Goal: Task Accomplishment & Management: Manage account settings

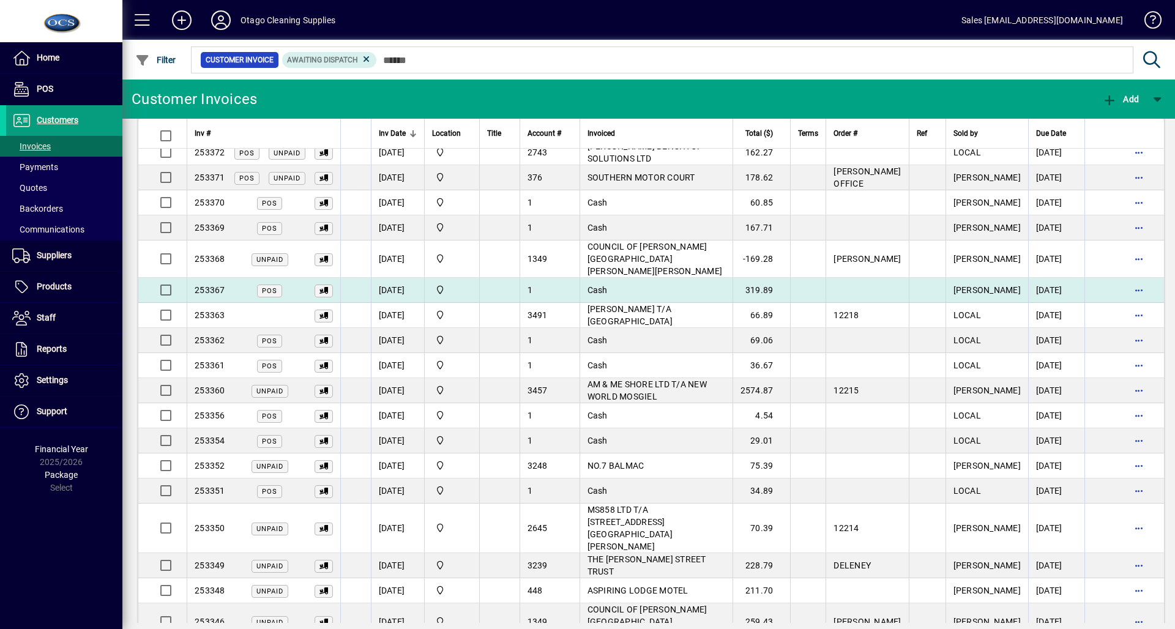
scroll to position [464, 0]
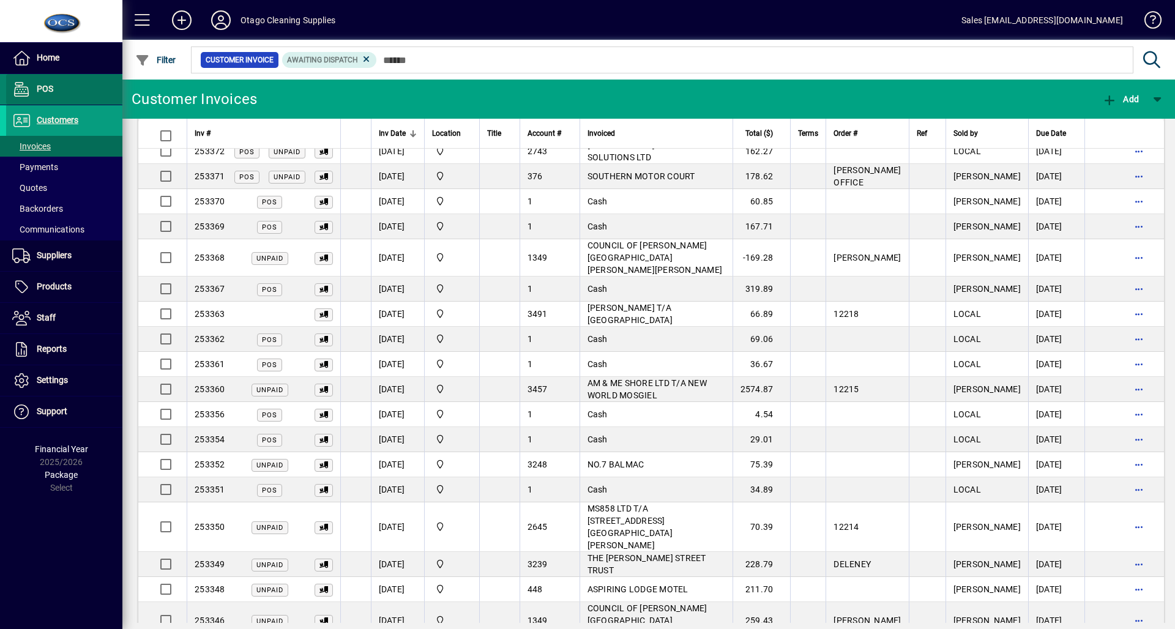
click at [73, 88] on span at bounding box center [64, 89] width 116 height 29
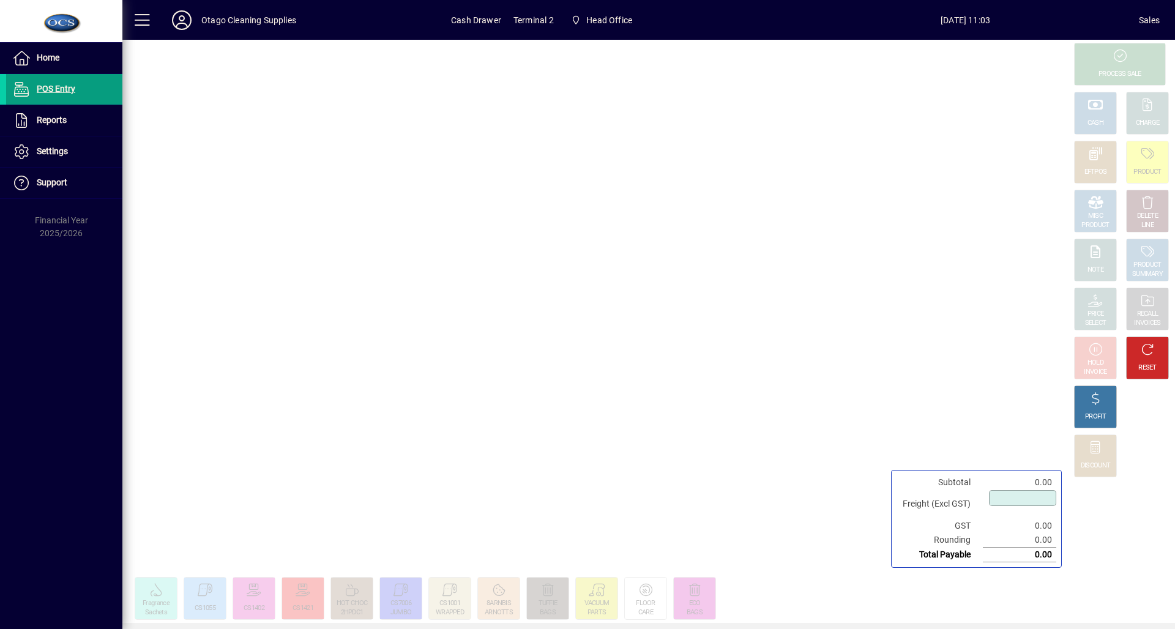
type input "****"
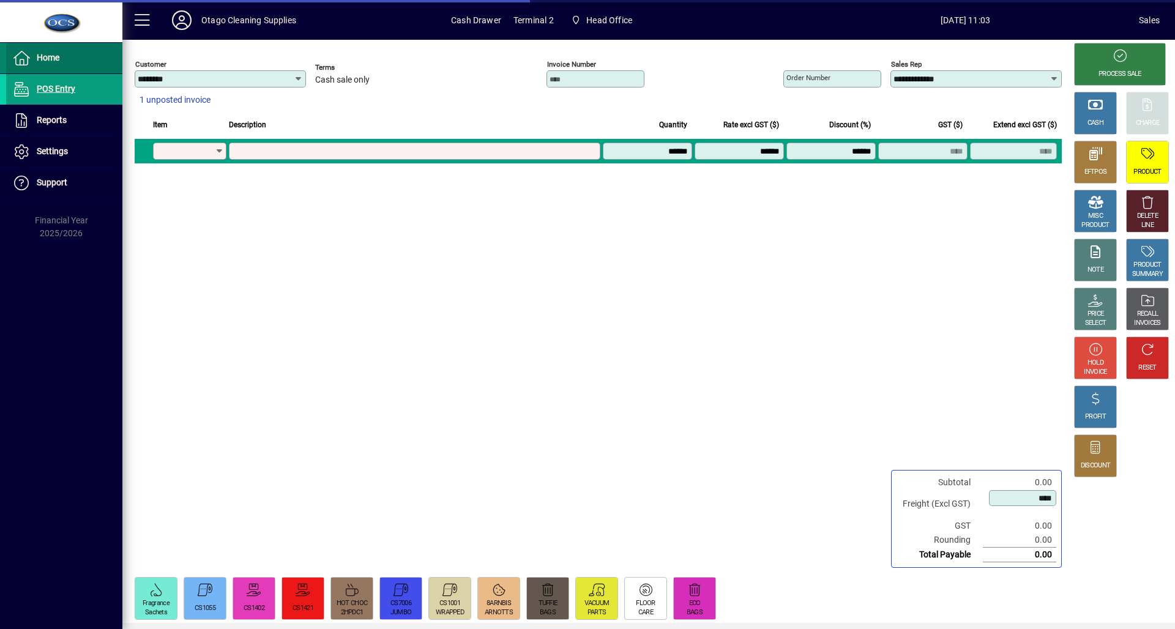
click at [56, 53] on span "Home" at bounding box center [48, 58] width 23 height 10
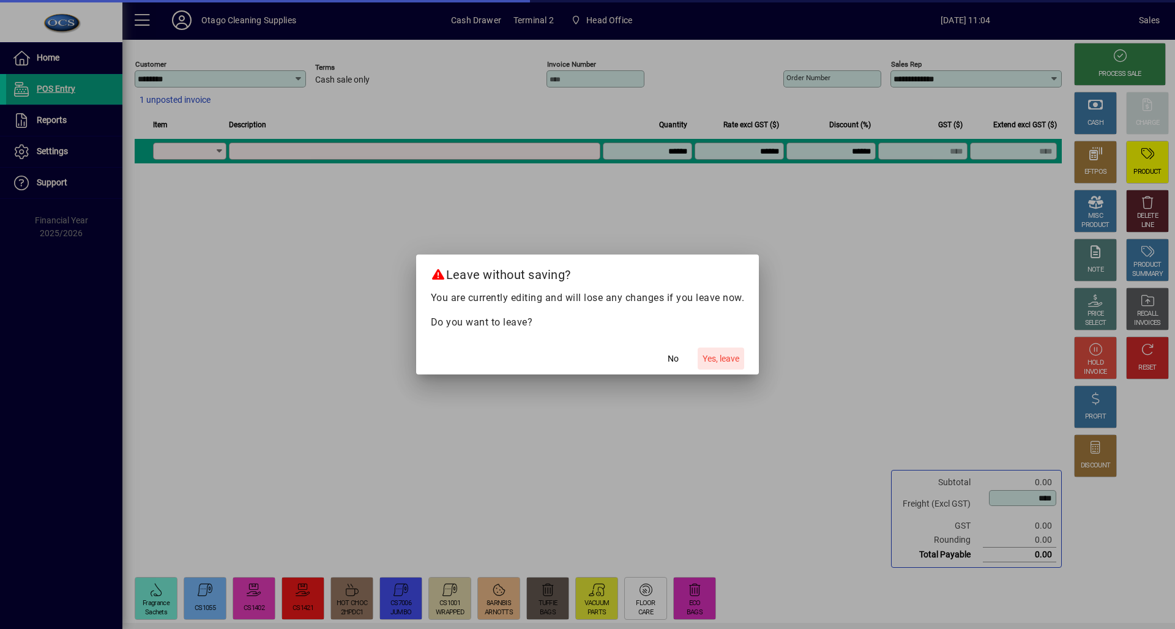
click at [725, 357] on span "Yes, leave" at bounding box center [721, 359] width 37 height 13
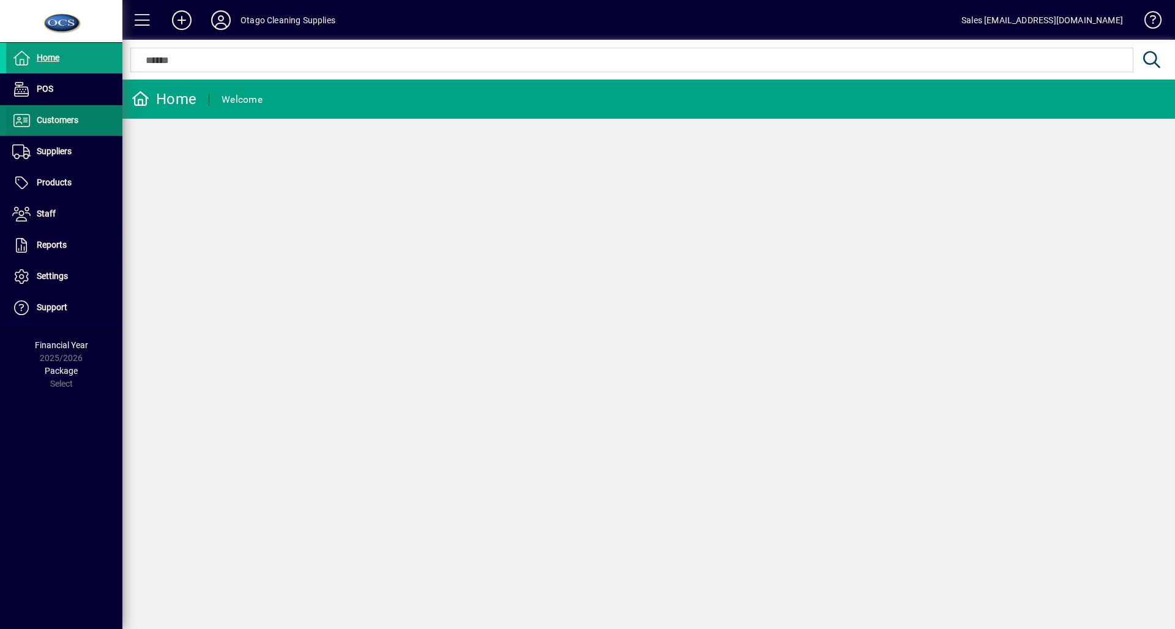
click at [46, 114] on span "Customers" at bounding box center [42, 120] width 72 height 15
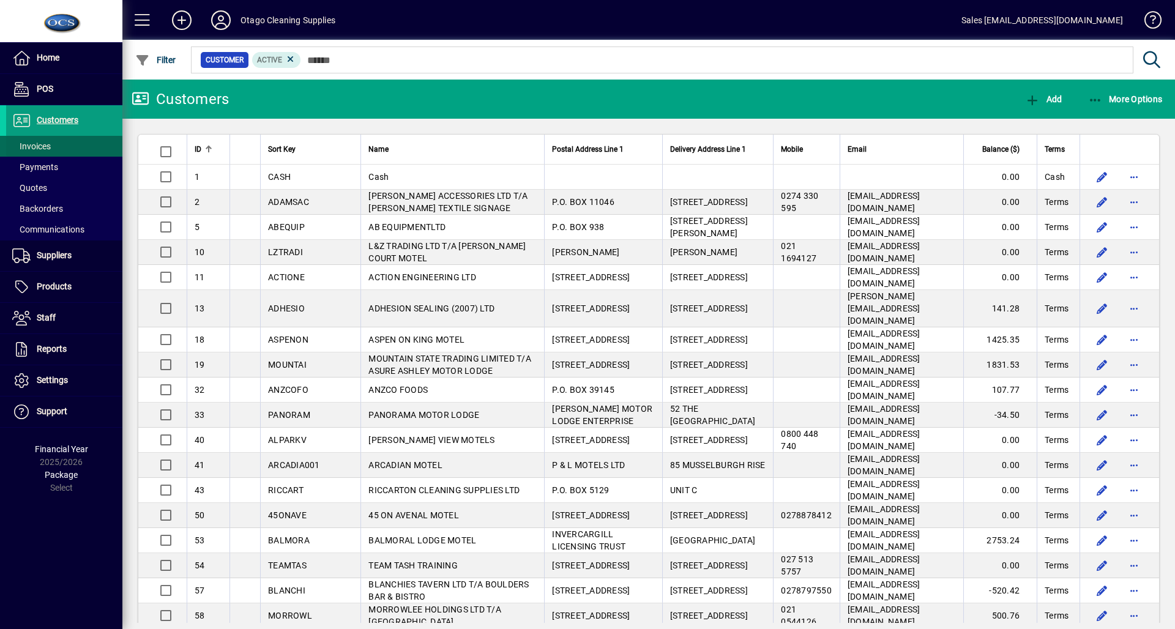
click at [59, 147] on span at bounding box center [64, 146] width 116 height 29
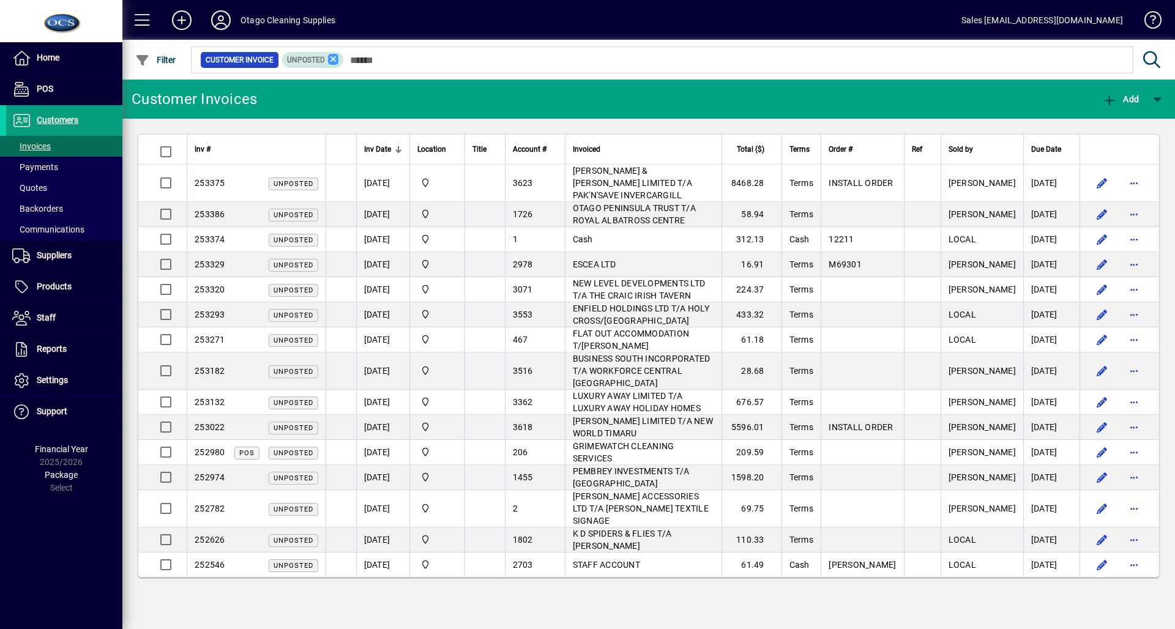
click at [329, 57] on icon at bounding box center [333, 59] width 11 height 11
click at [154, 60] on span "Filter" at bounding box center [155, 60] width 41 height 10
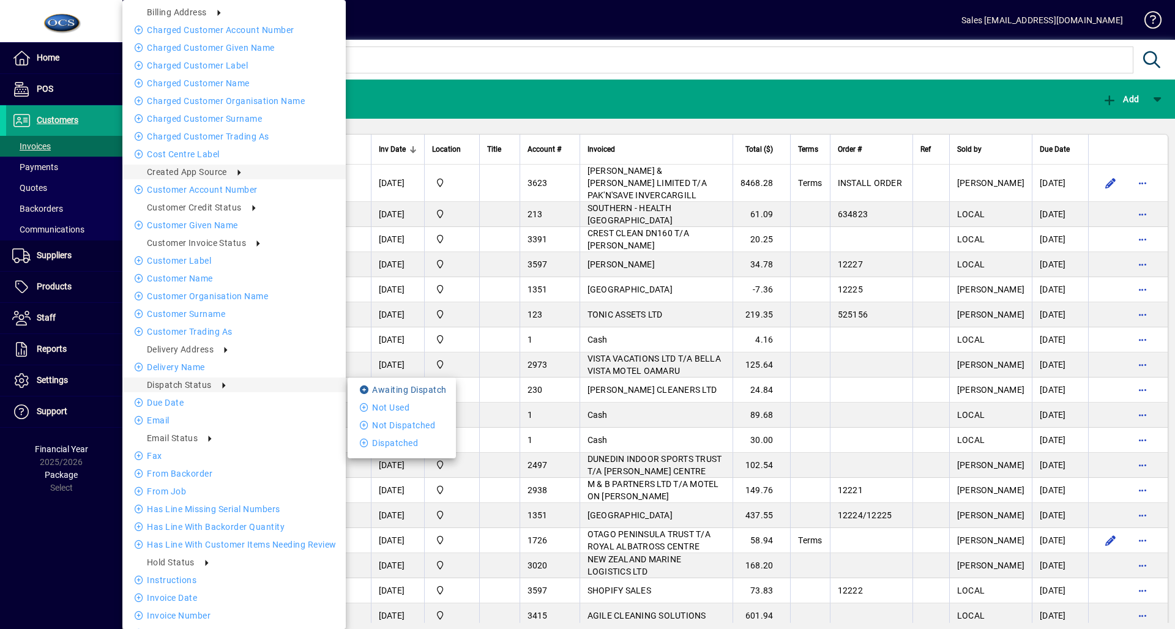
click at [360, 387] on icon at bounding box center [366, 390] width 12 height 9
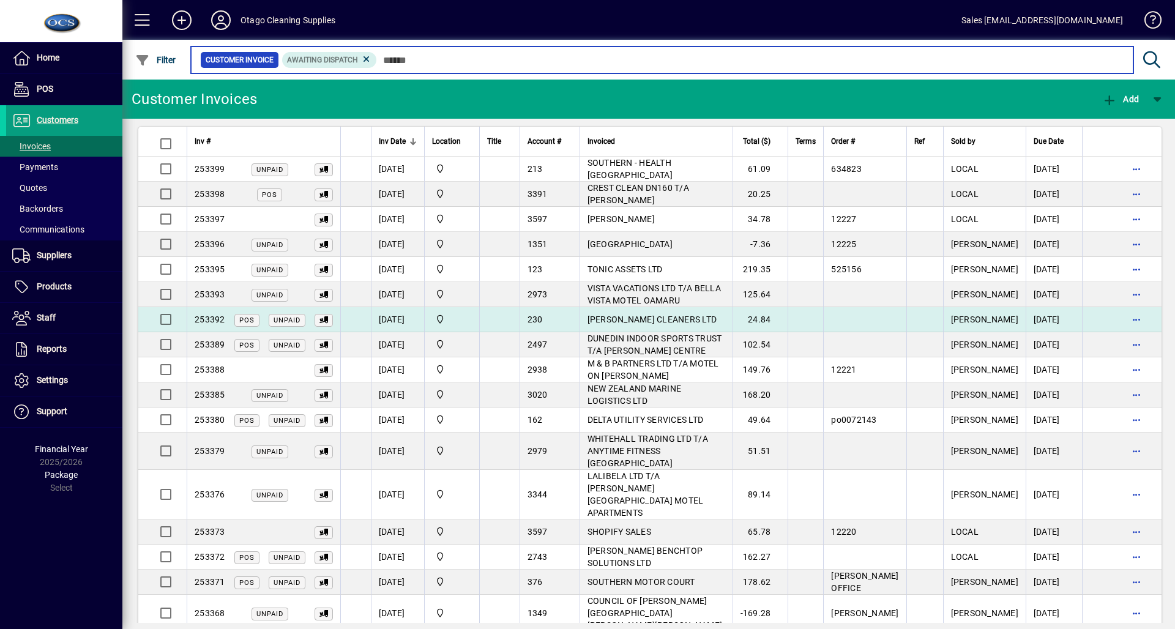
scroll to position [10, 0]
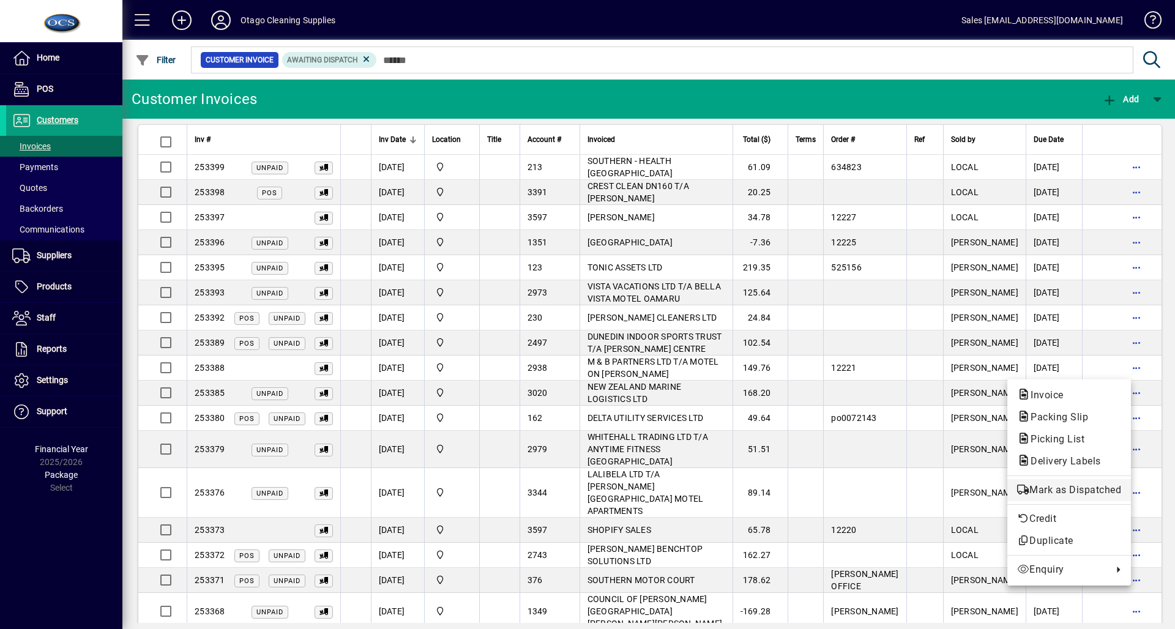
click at [1093, 490] on span "Mark as Dispatched" at bounding box center [1069, 490] width 104 height 15
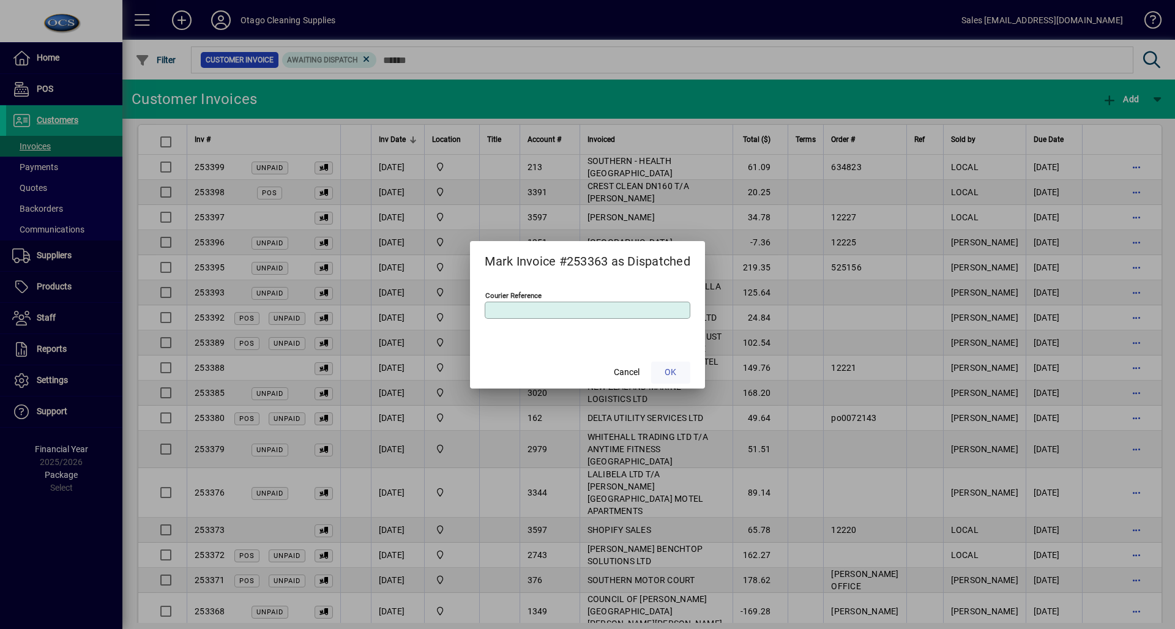
click at [662, 371] on span at bounding box center [670, 372] width 39 height 29
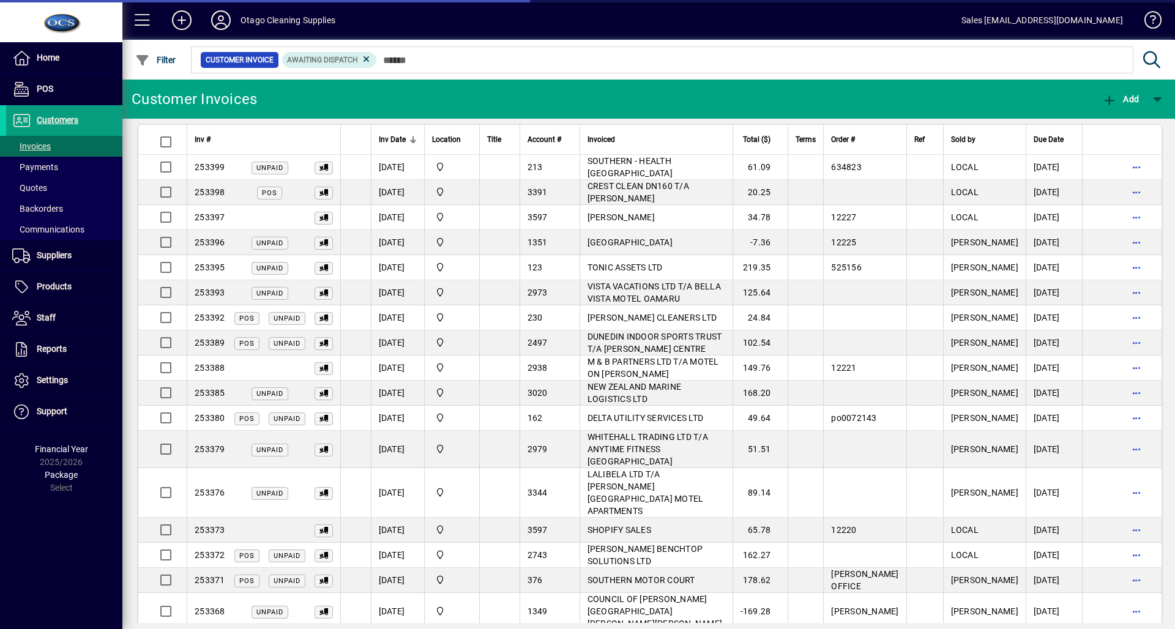
scroll to position [0, 0]
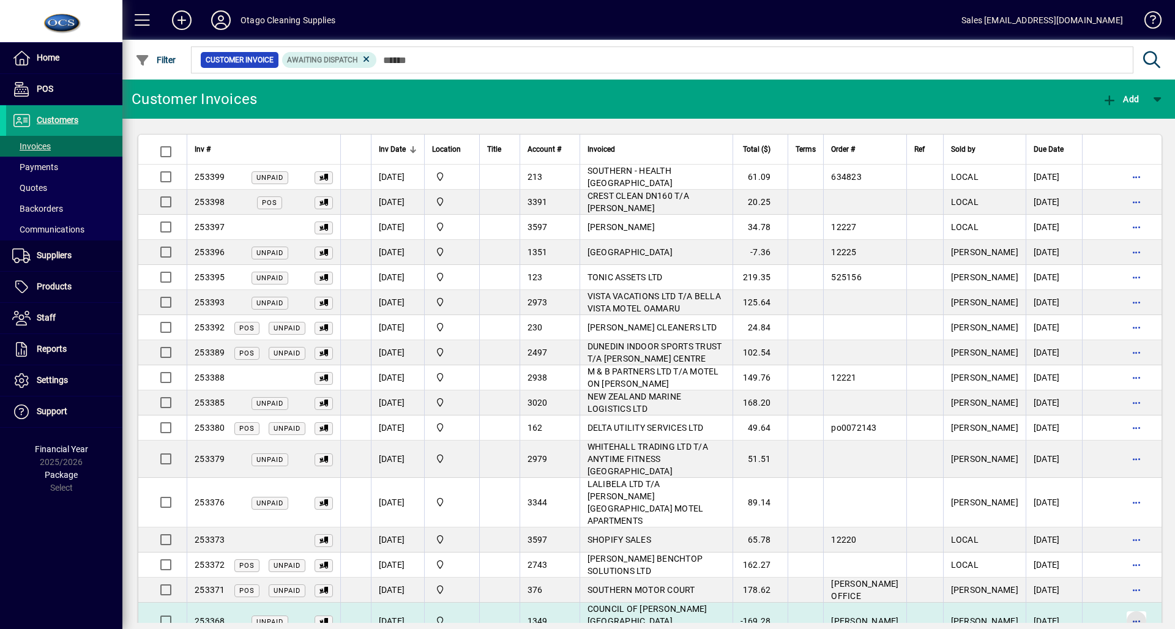
click at [1129, 606] on span "button" at bounding box center [1136, 620] width 29 height 29
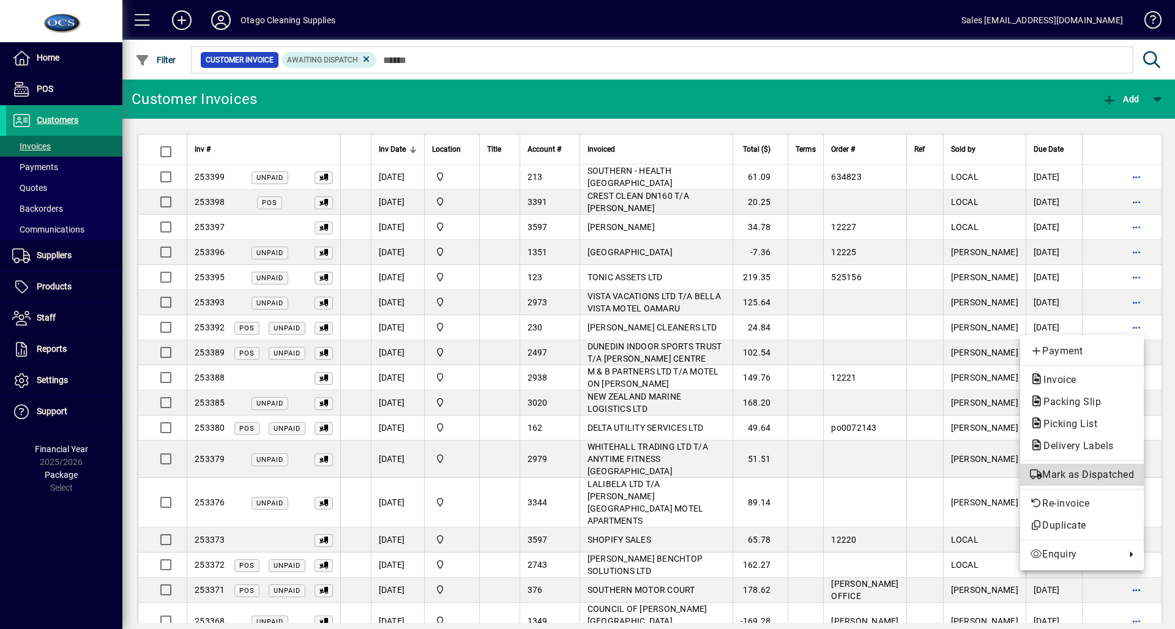
click at [1103, 472] on span "Mark as Dispatched" at bounding box center [1082, 475] width 104 height 15
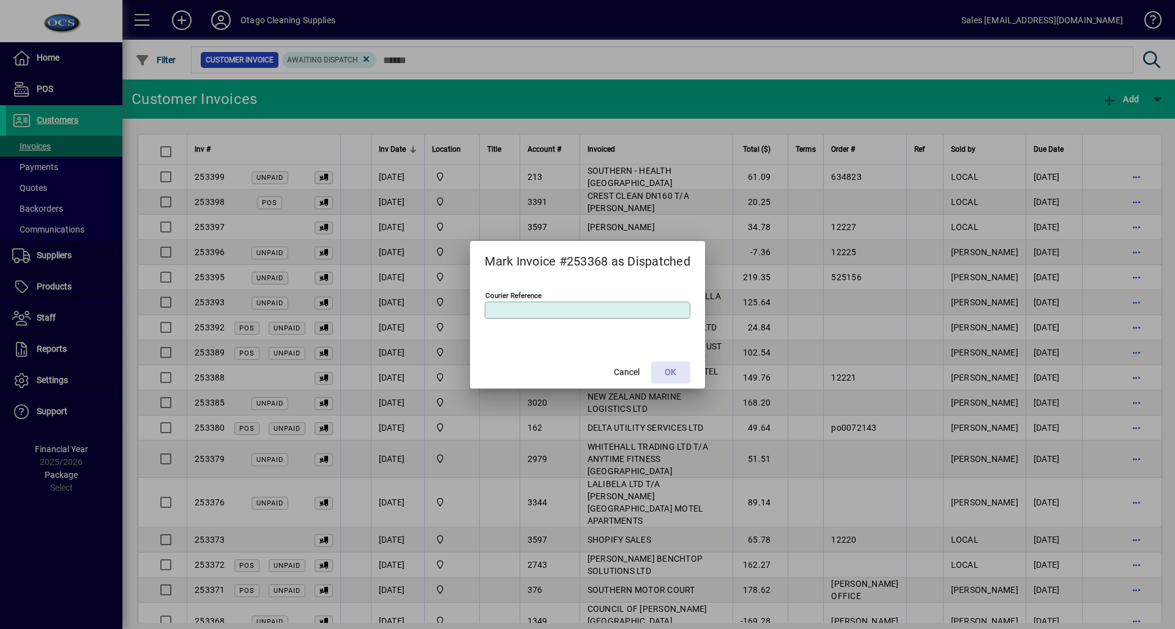
click at [669, 375] on span "OK" at bounding box center [671, 372] width 12 height 13
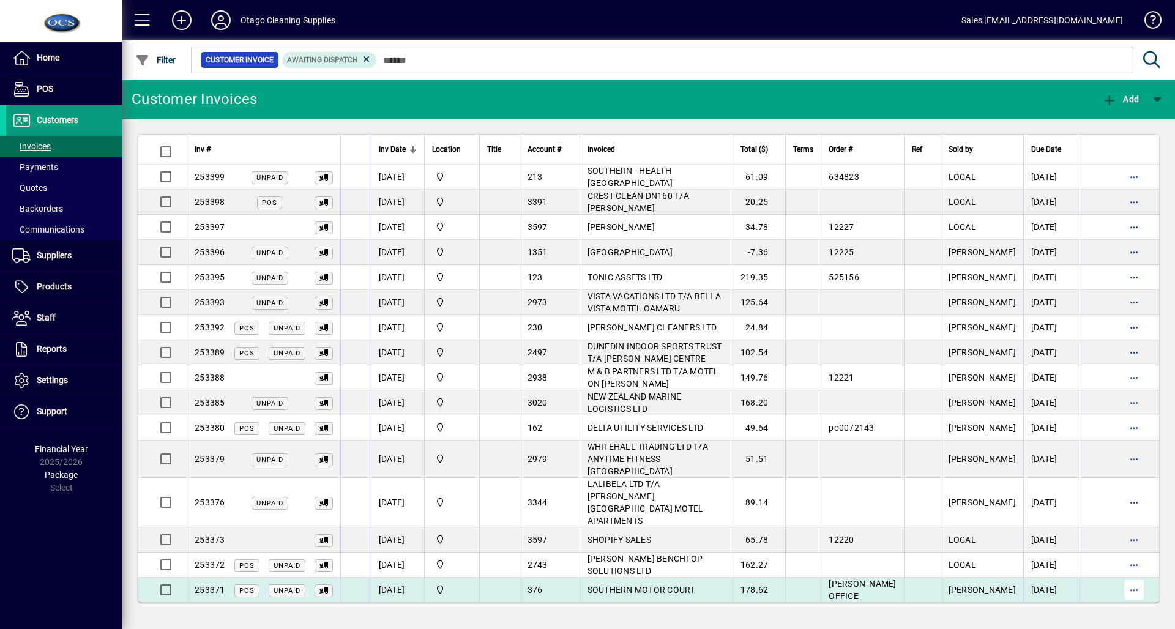
click at [1122, 575] on span "button" at bounding box center [1133, 589] width 29 height 29
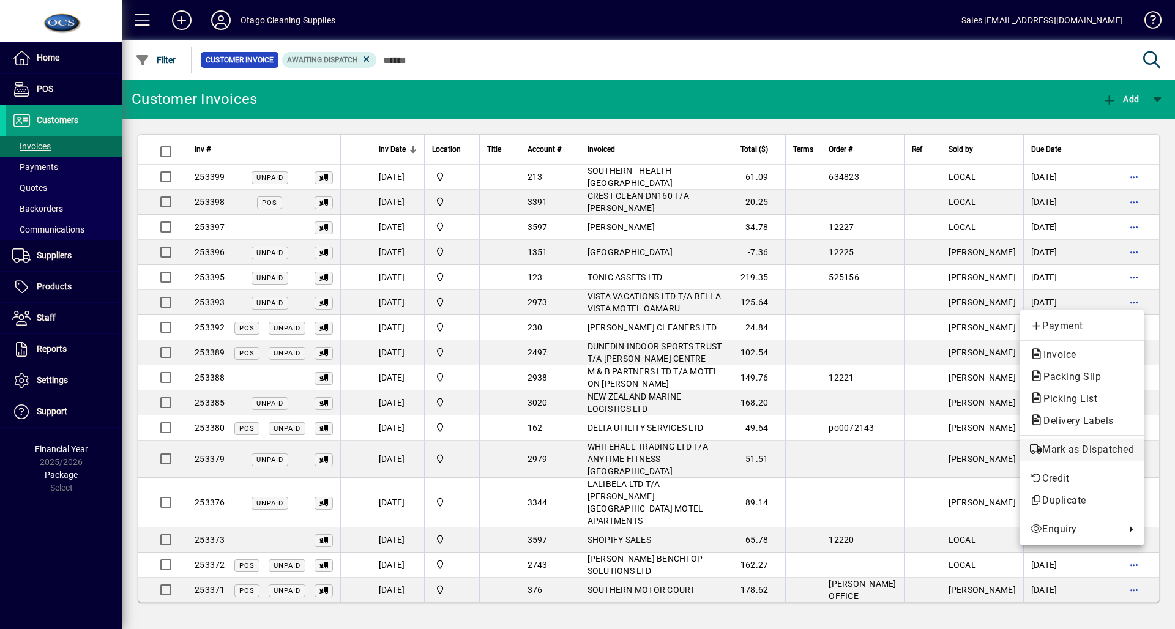
click at [1120, 448] on span "Mark as Dispatched" at bounding box center [1082, 449] width 104 height 15
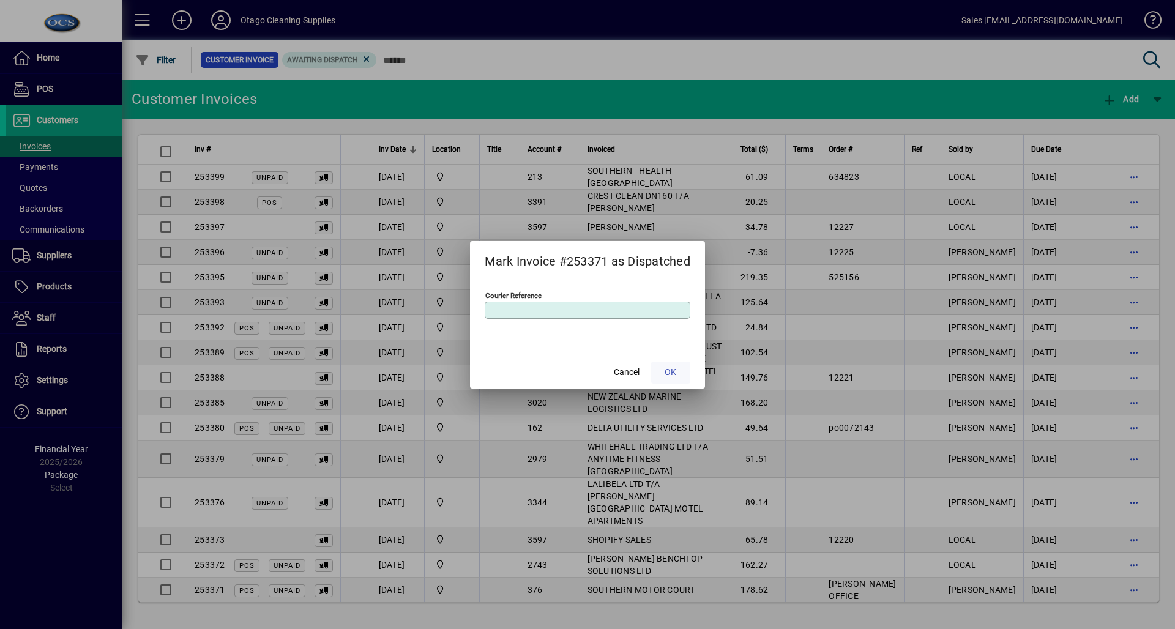
click at [663, 375] on span at bounding box center [670, 372] width 39 height 29
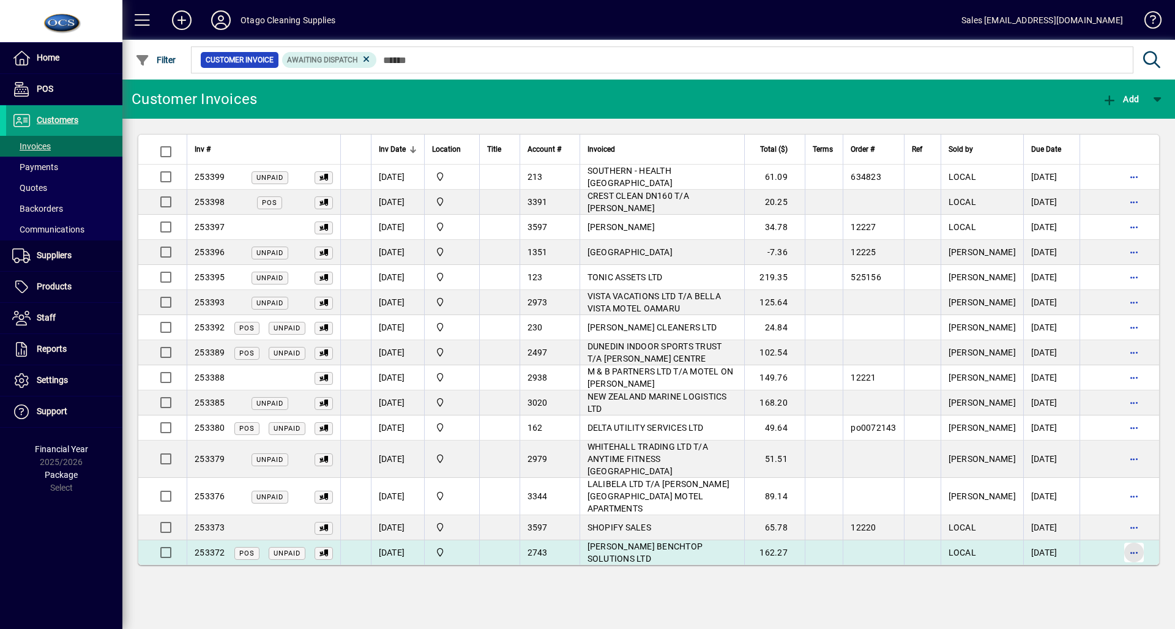
click at [1122, 538] on span "button" at bounding box center [1133, 552] width 29 height 29
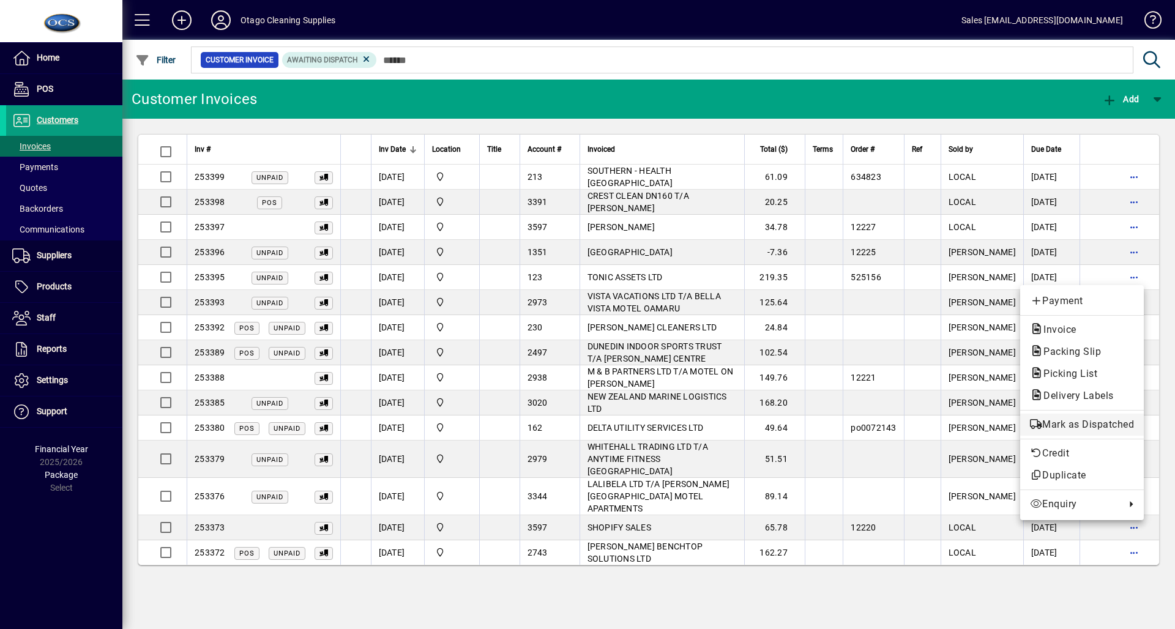
click at [1058, 423] on span "Mark as Dispatched" at bounding box center [1082, 424] width 104 height 15
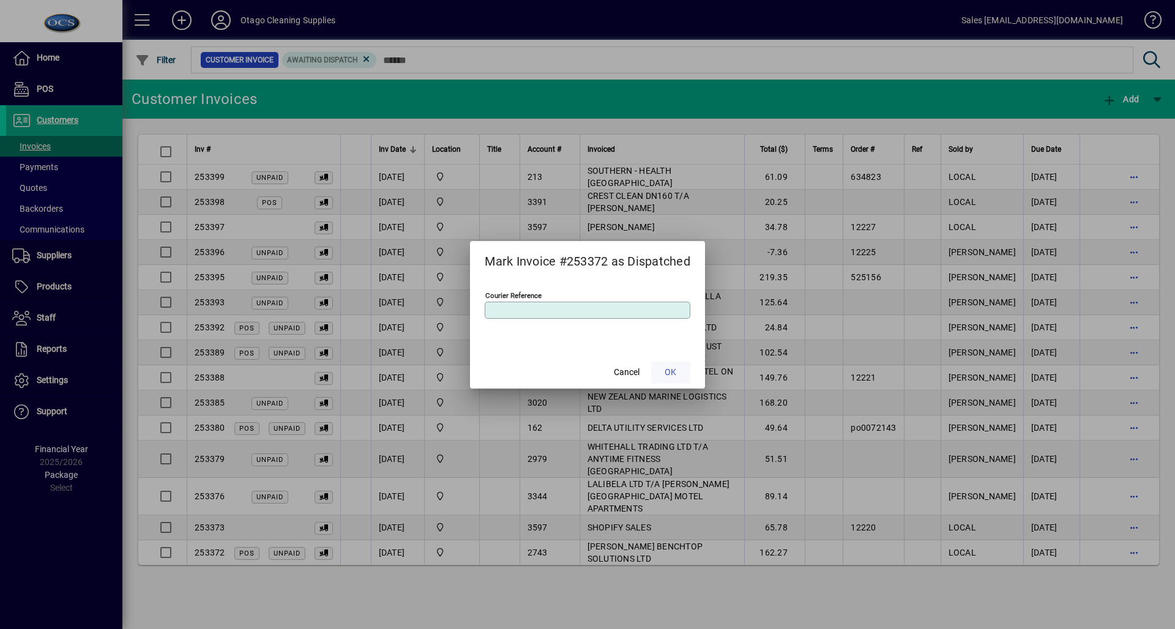
click at [680, 366] on span at bounding box center [670, 372] width 39 height 29
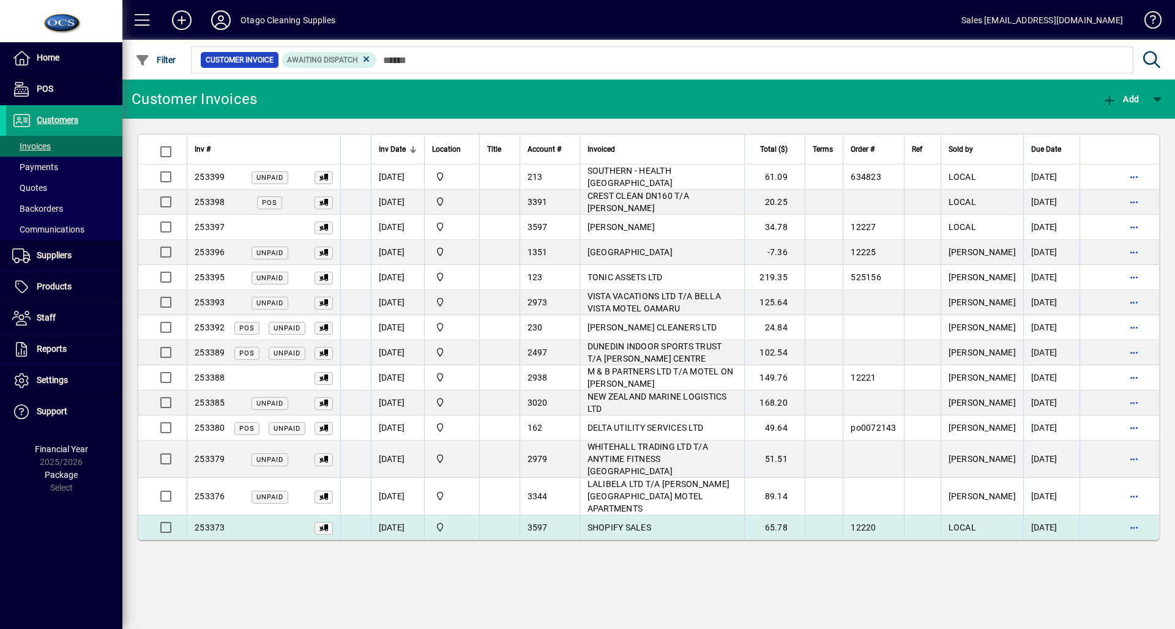
click at [681, 515] on td "SHOPIFY SALES" at bounding box center [662, 527] width 165 height 24
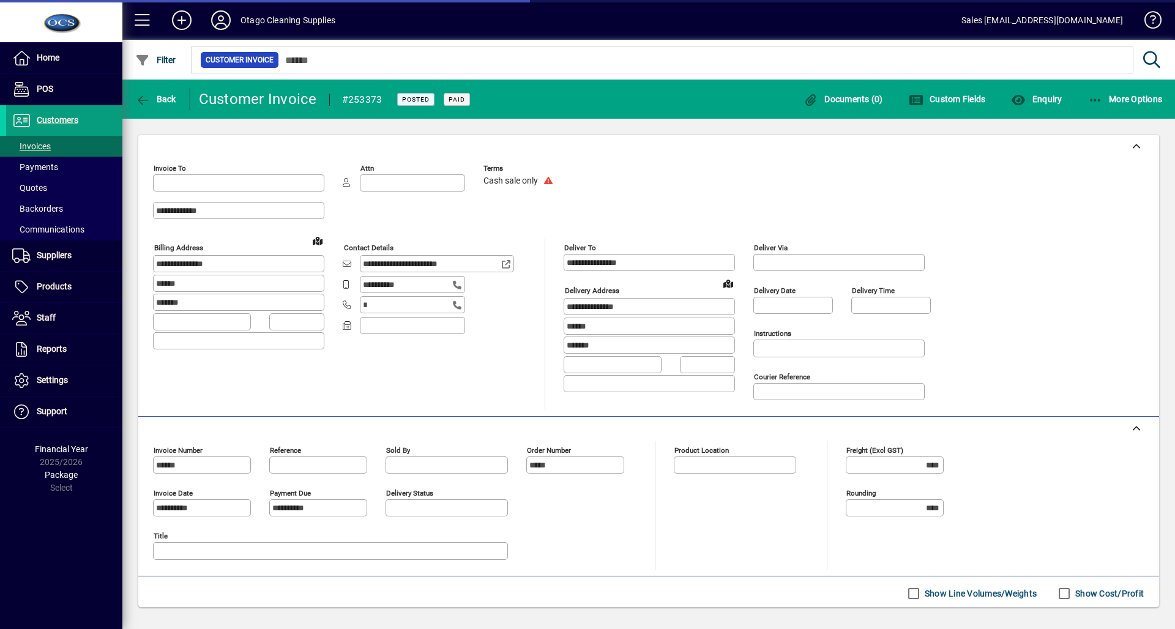
type input "**********"
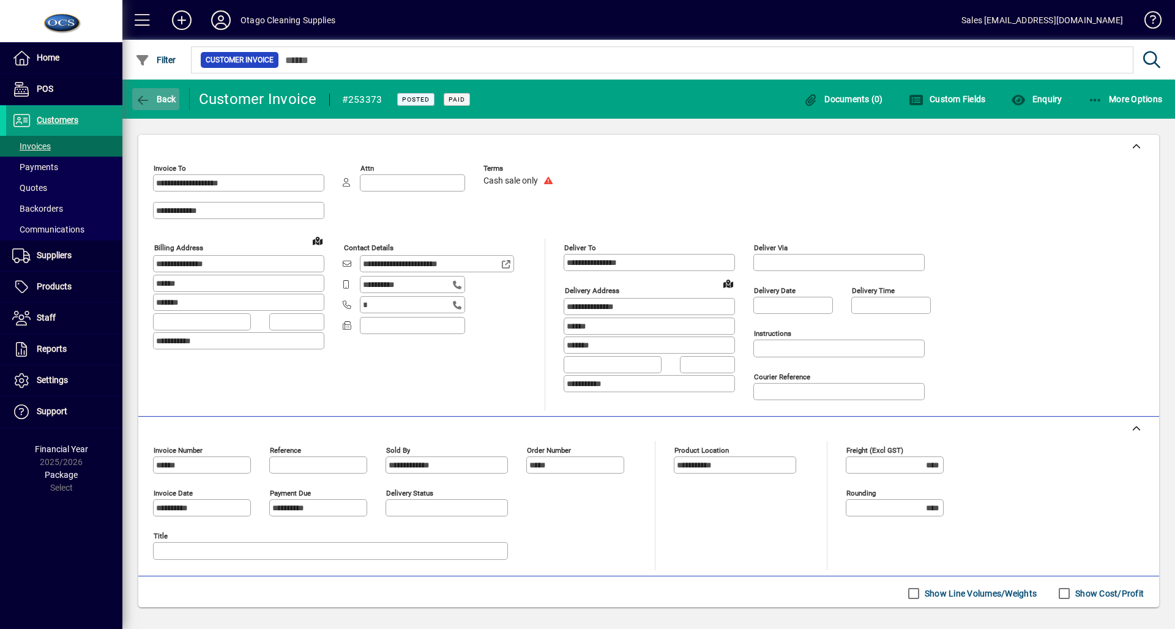
click at [167, 108] on span "button" at bounding box center [155, 98] width 47 height 29
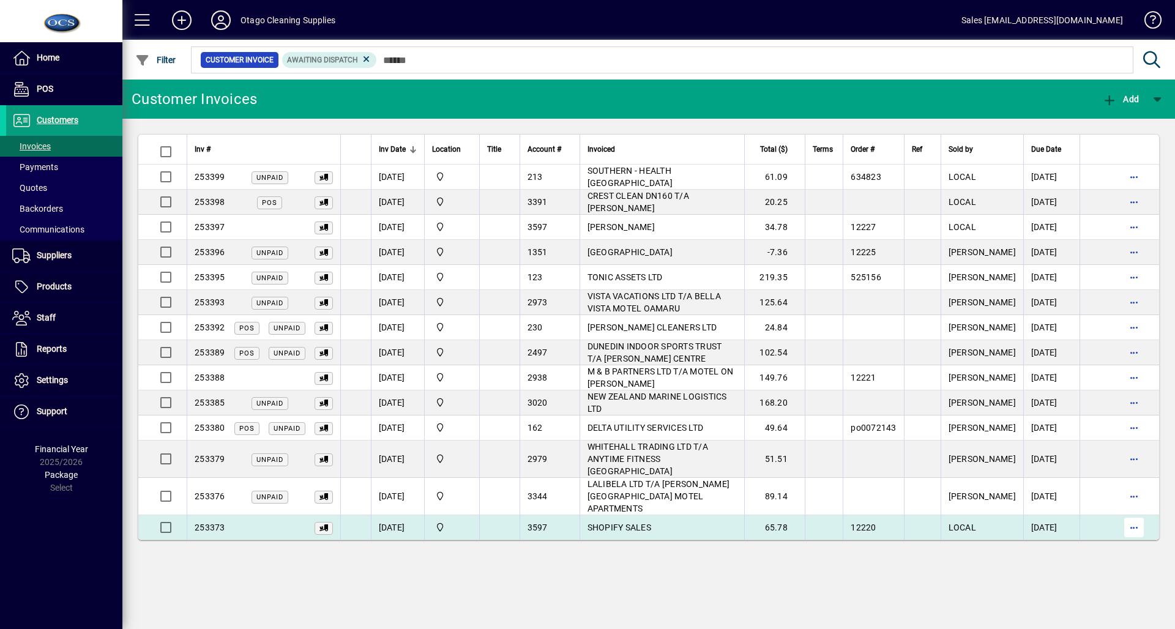
click at [1133, 513] on span "button" at bounding box center [1133, 527] width 29 height 29
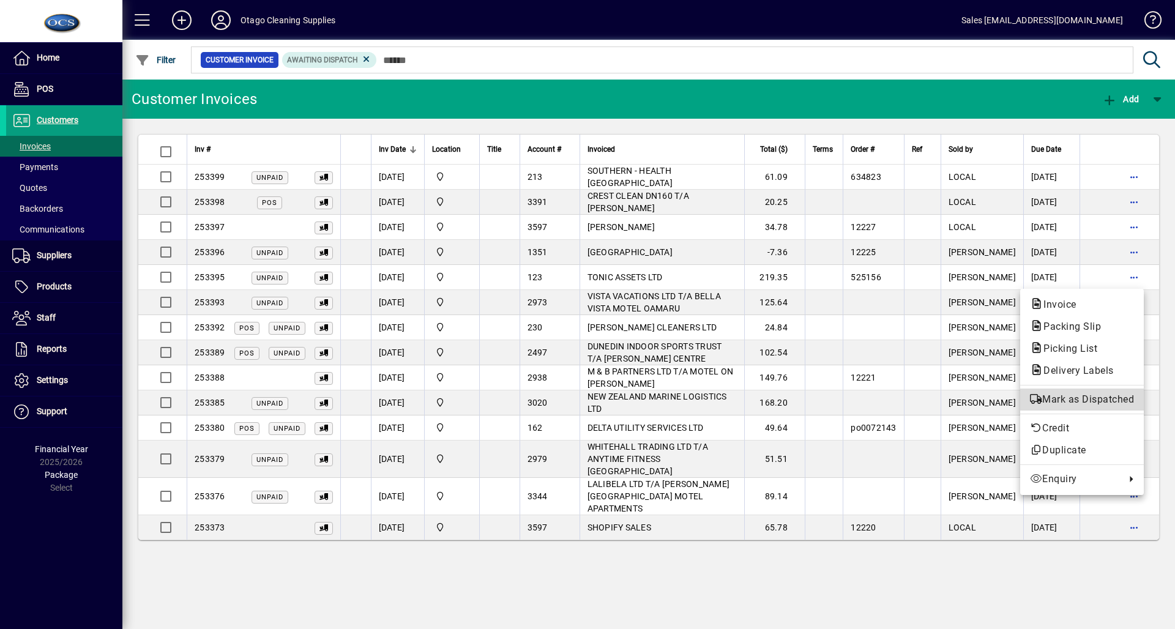
click at [1111, 406] on span "Mark as Dispatched" at bounding box center [1082, 399] width 104 height 15
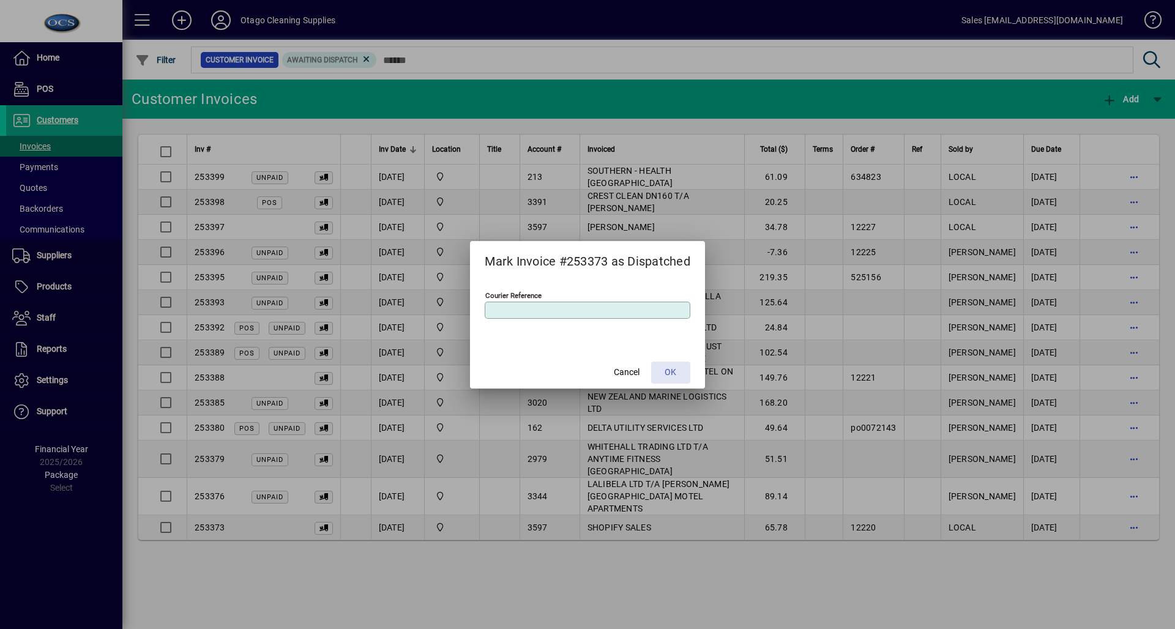
click at [681, 375] on span at bounding box center [670, 372] width 39 height 29
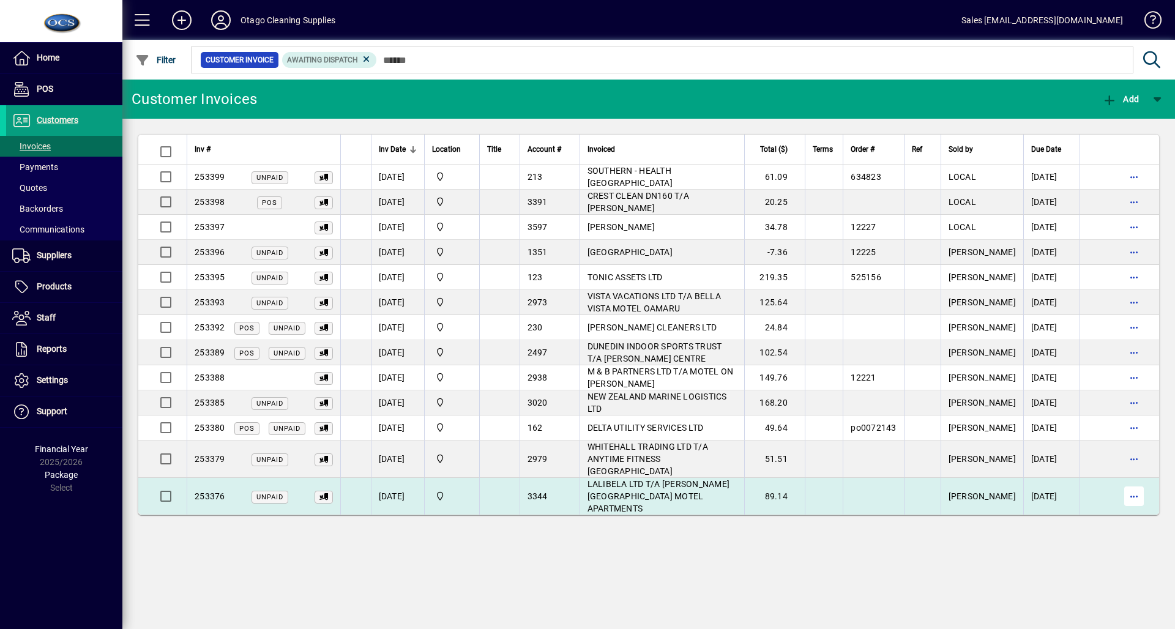
drag, startPoint x: 1118, startPoint y: 488, endPoint x: 1129, endPoint y: 492, distance: 11.0
click at [1129, 492] on span "button" at bounding box center [1133, 496] width 29 height 29
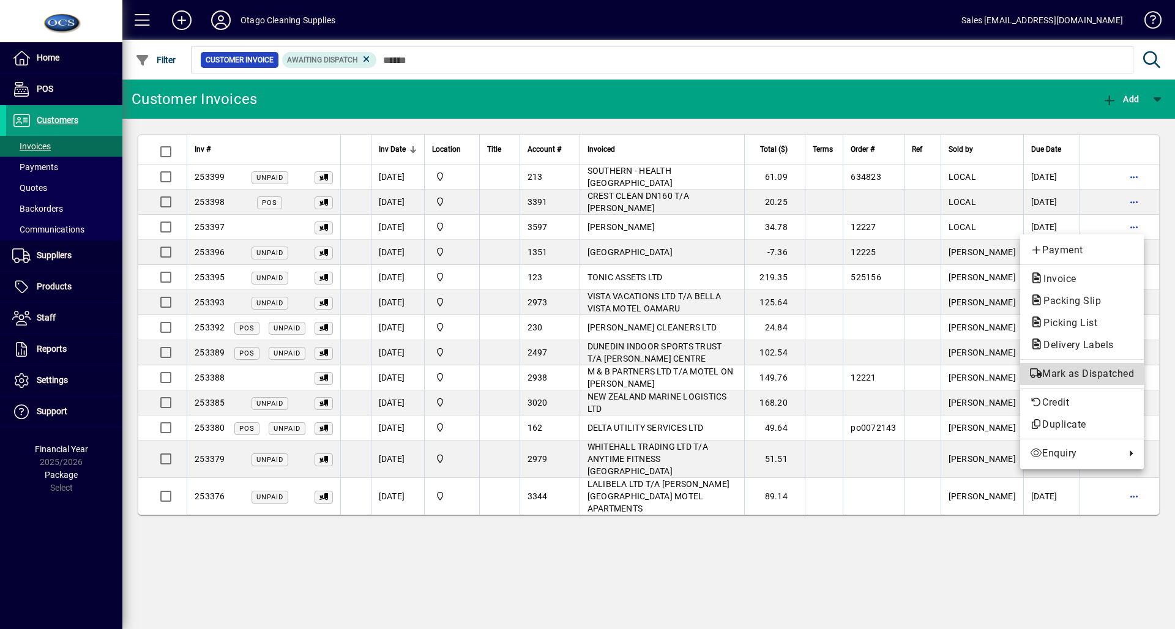
click at [1097, 371] on span "Mark as Dispatched" at bounding box center [1082, 374] width 104 height 15
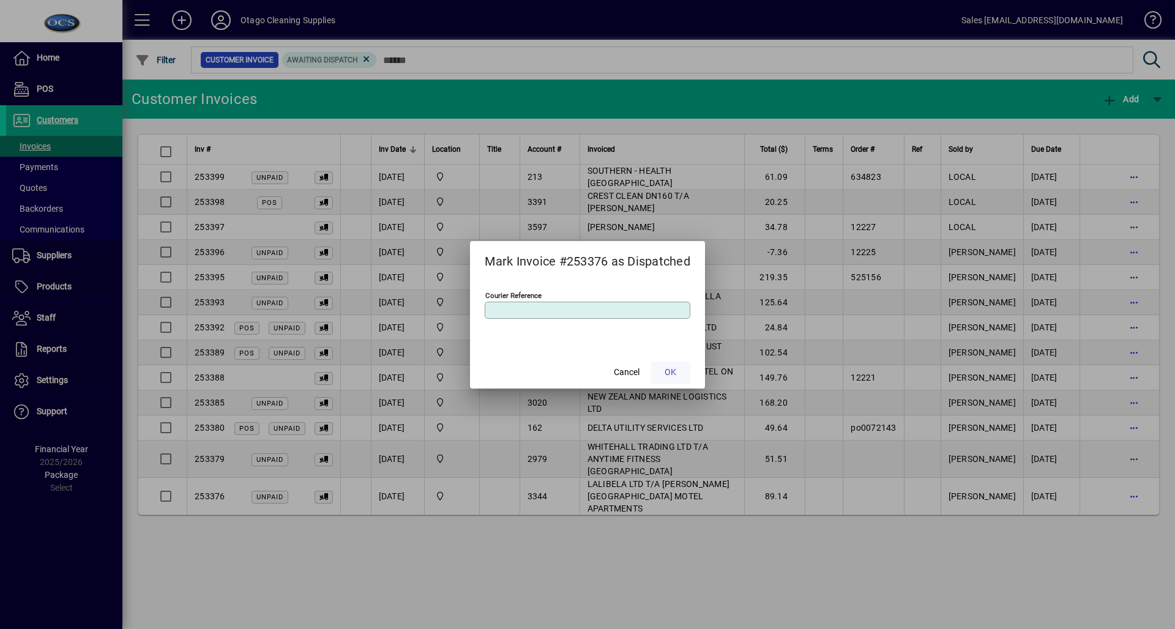
click at [673, 373] on span "OK" at bounding box center [671, 372] width 12 height 13
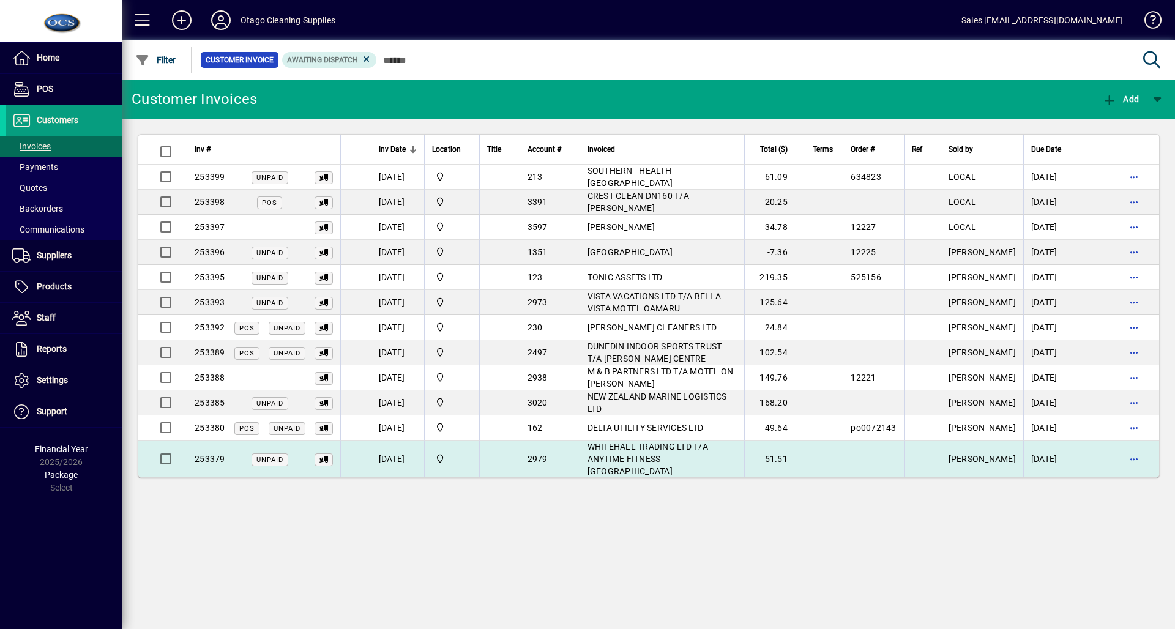
click at [634, 453] on td "WHITEHALL TRADING LTD T/A ANYTIME FITNESS [GEOGRAPHIC_DATA]" at bounding box center [662, 459] width 165 height 37
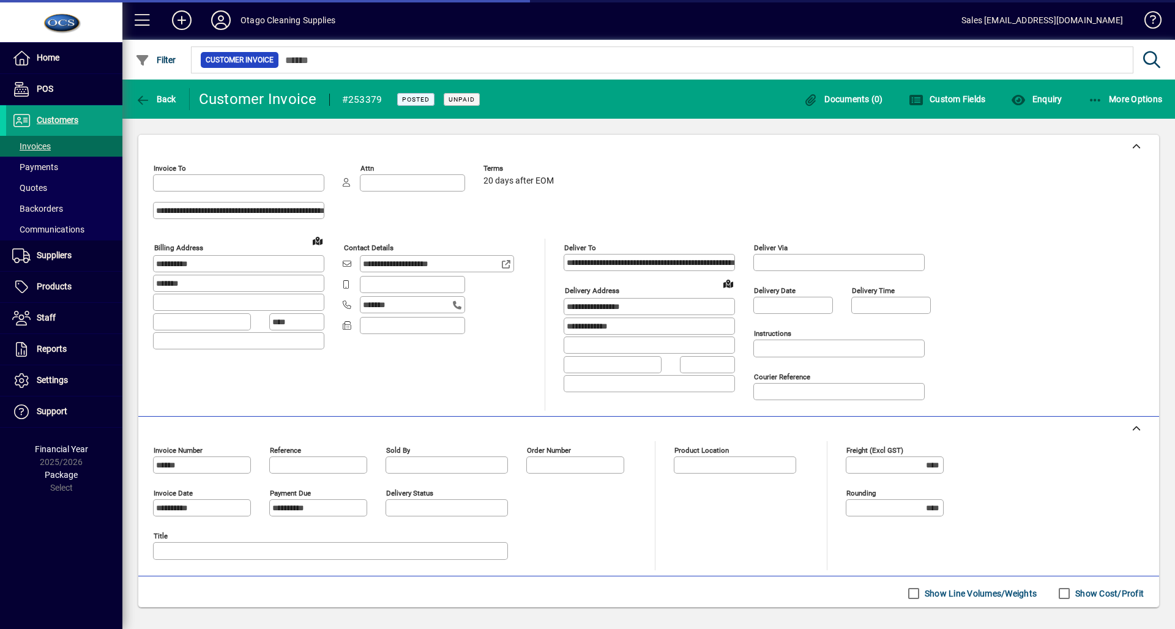
type input "**********"
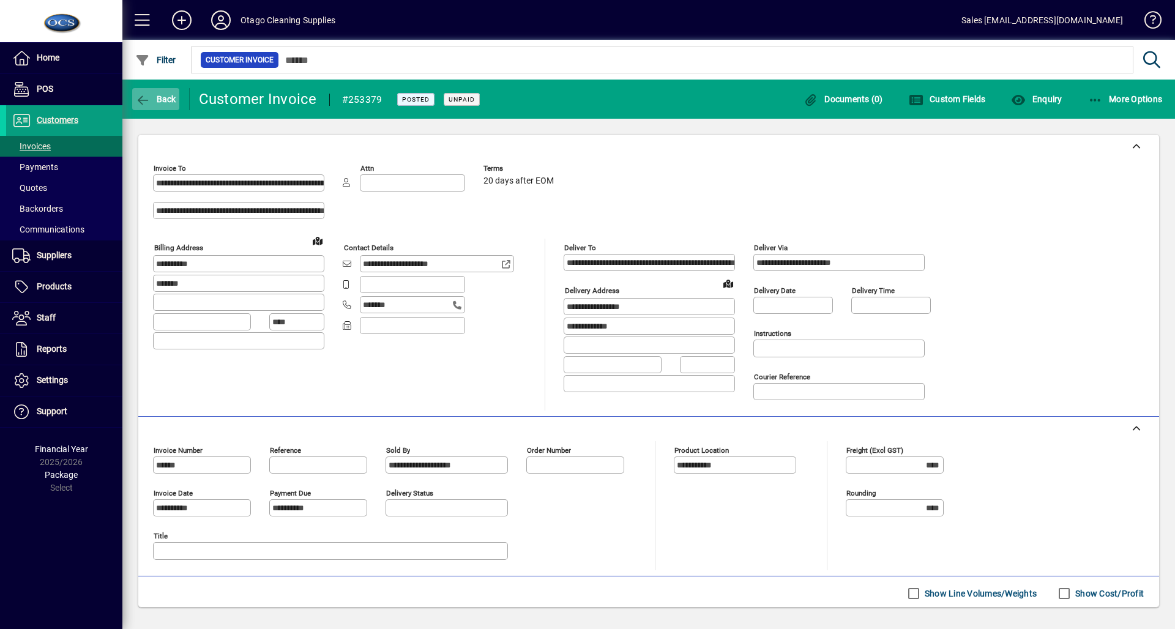
click at [170, 110] on span "button" at bounding box center [155, 98] width 47 height 29
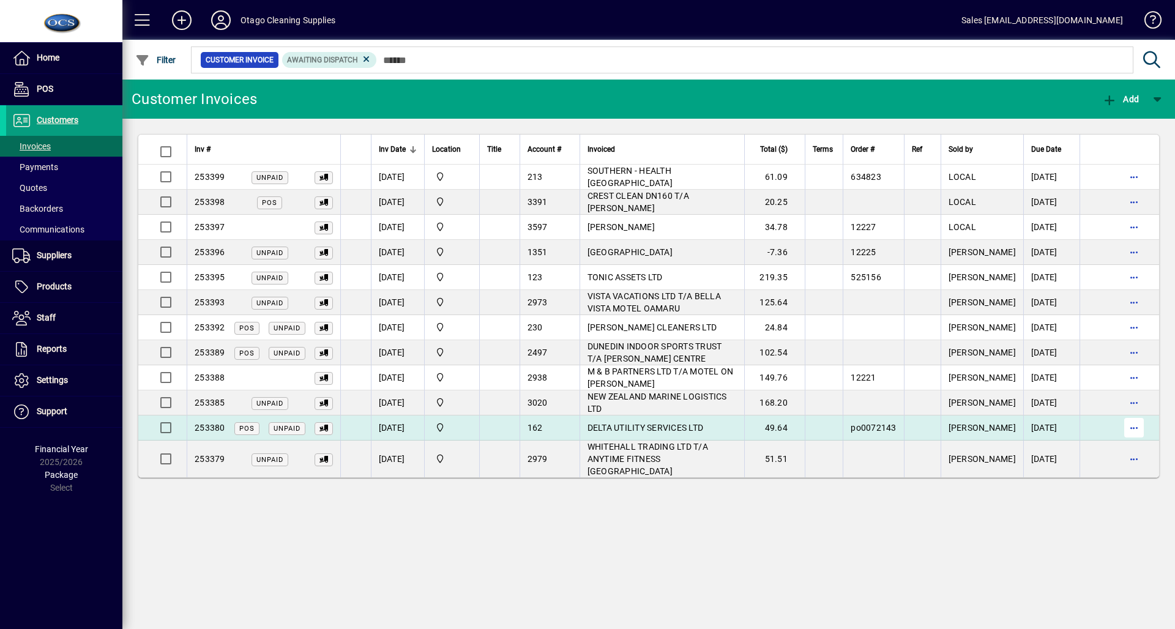
click at [1135, 431] on span "button" at bounding box center [1133, 427] width 29 height 29
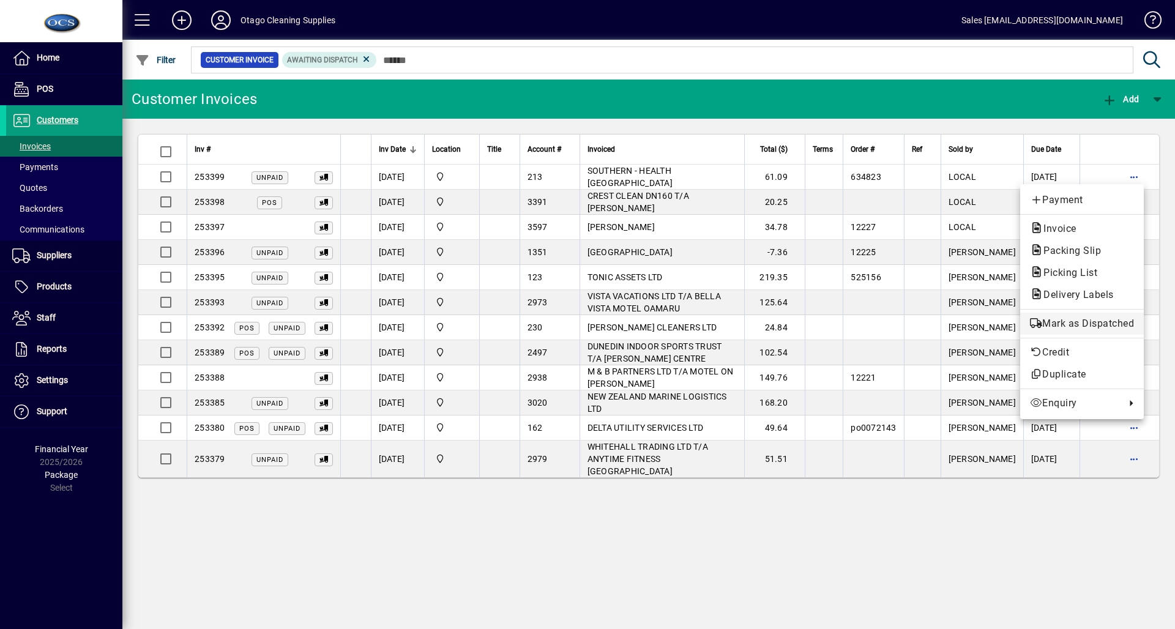
click at [1095, 330] on span "Mark as Dispatched" at bounding box center [1082, 323] width 104 height 15
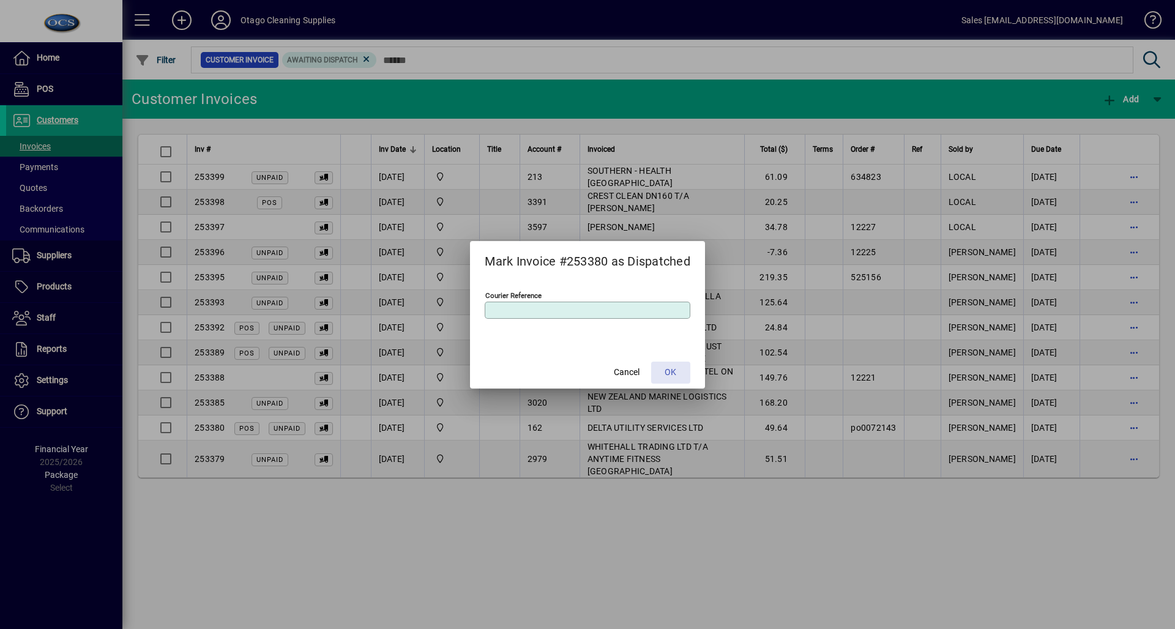
click at [681, 371] on span at bounding box center [670, 372] width 39 height 29
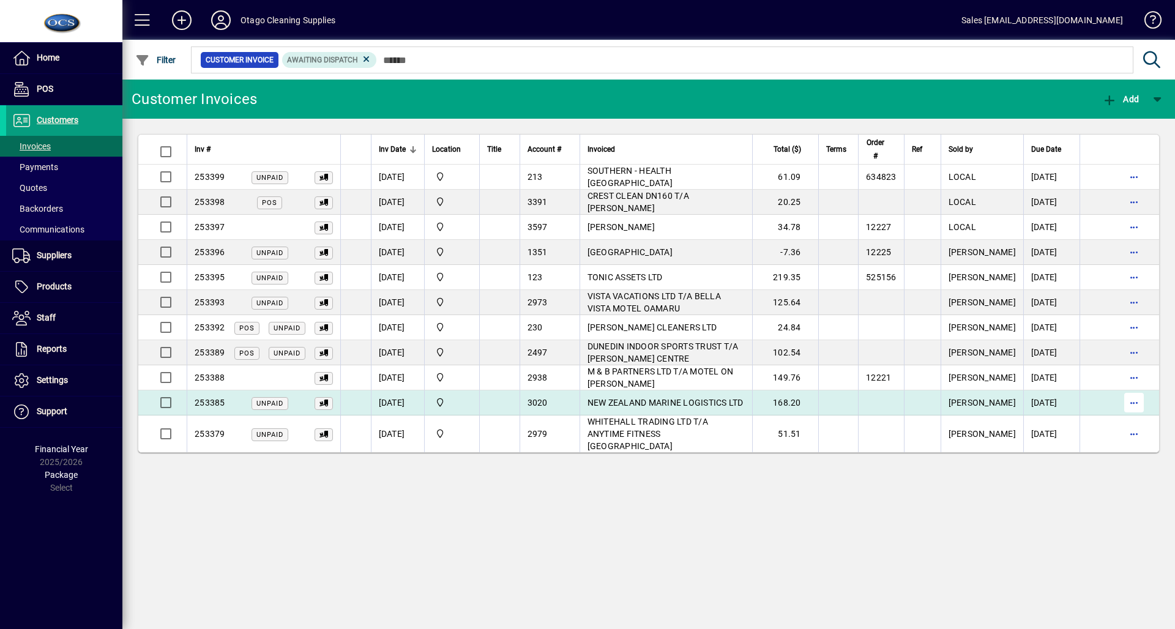
click at [1132, 398] on span "button" at bounding box center [1133, 402] width 29 height 29
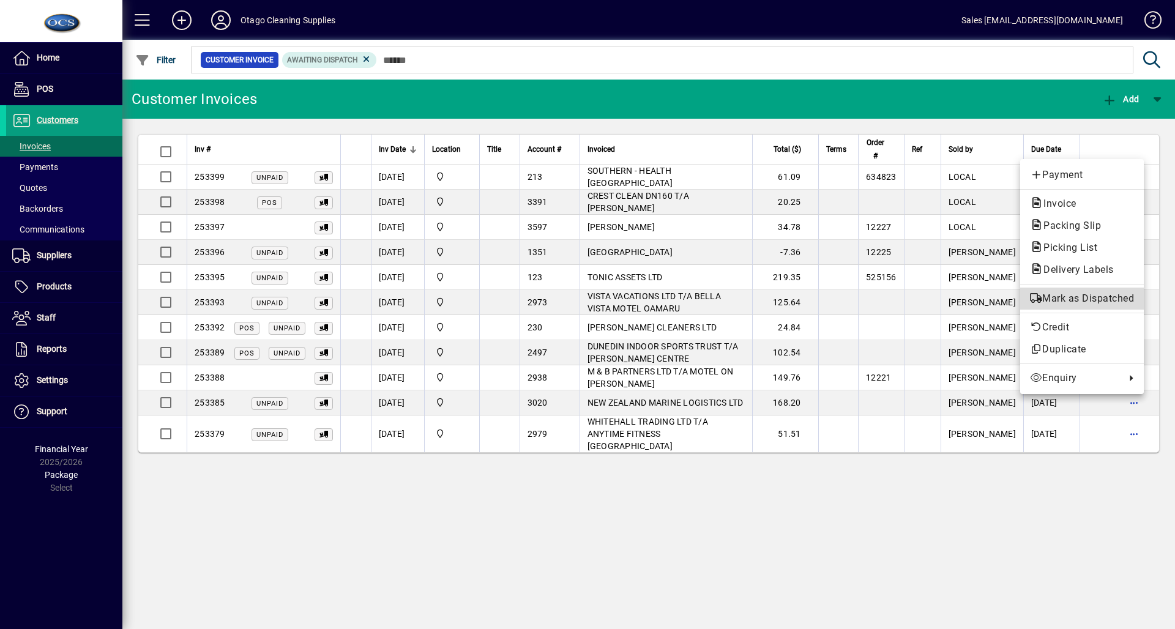
click at [1071, 297] on span "Mark as Dispatched" at bounding box center [1082, 298] width 104 height 15
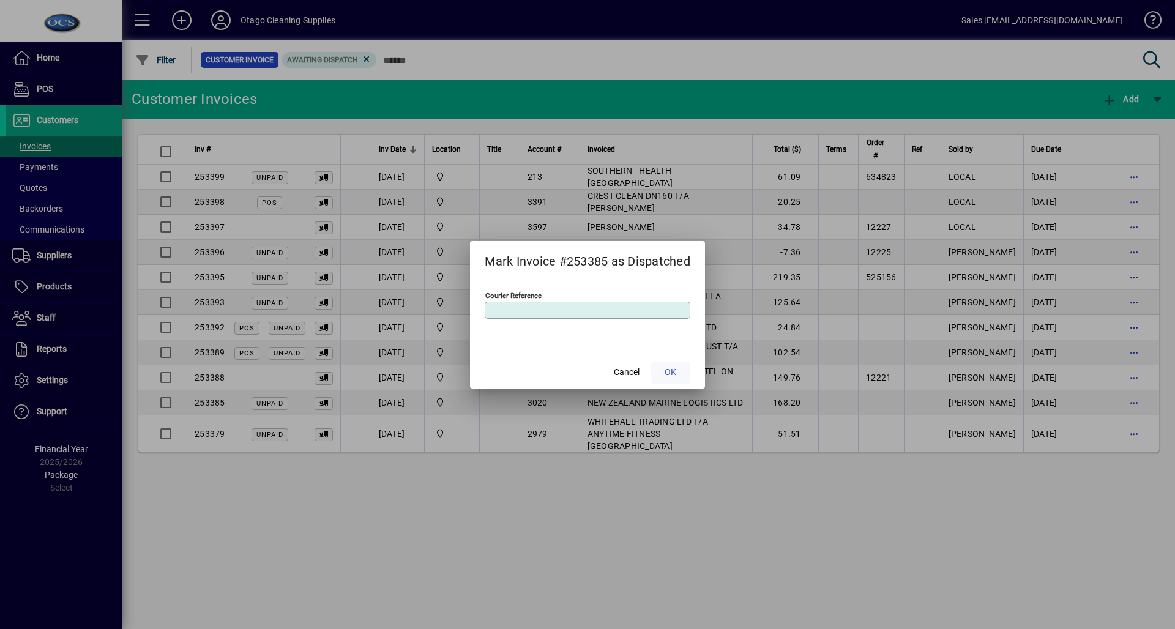
click at [674, 376] on span "OK" at bounding box center [671, 372] width 12 height 13
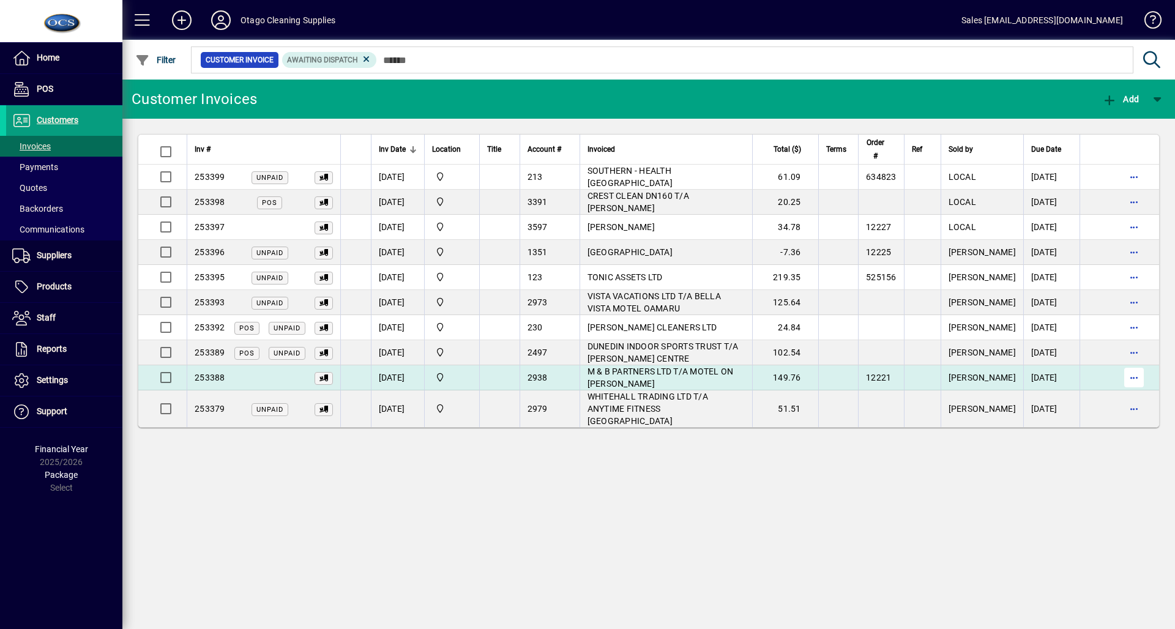
click at [1135, 383] on span "button" at bounding box center [1133, 377] width 29 height 29
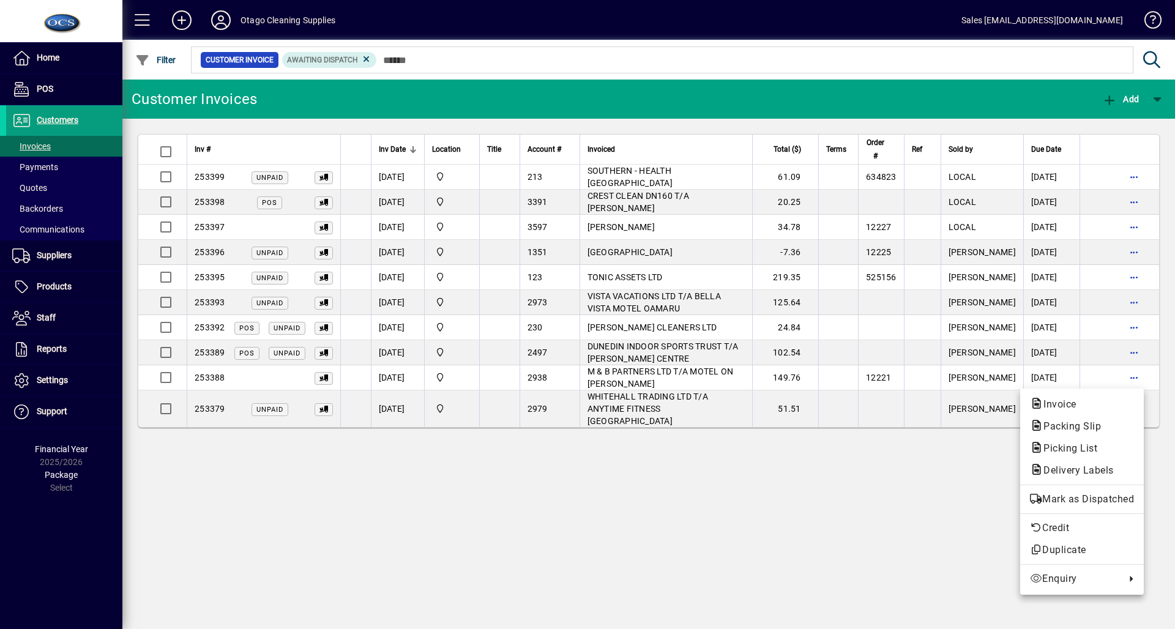
click at [1010, 357] on div at bounding box center [587, 314] width 1175 height 629
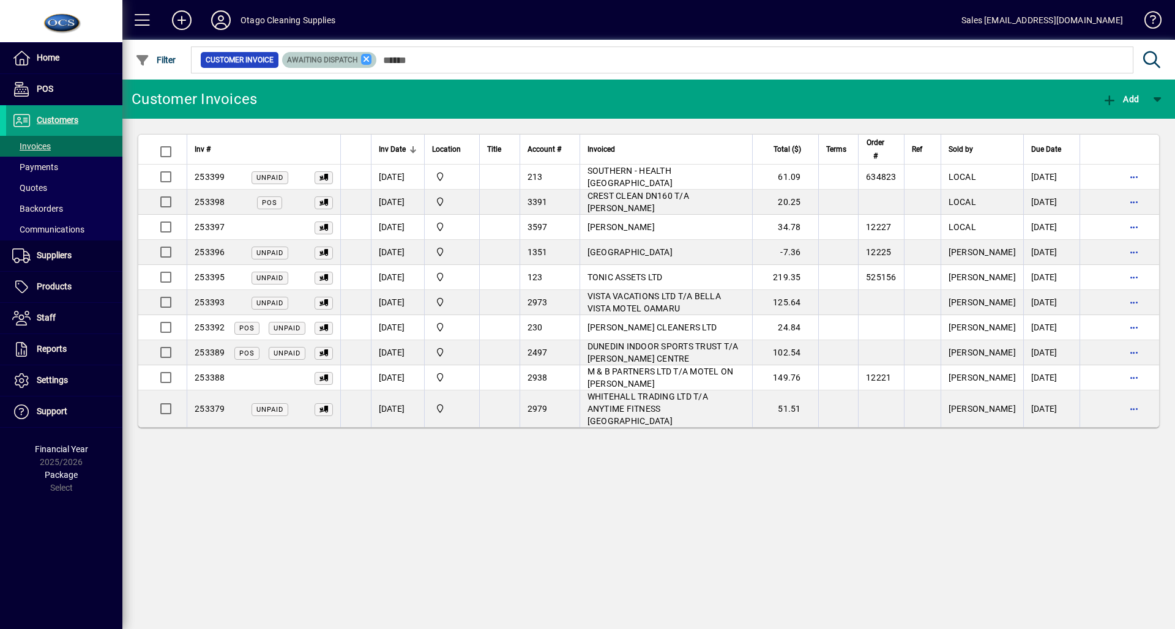
click at [362, 60] on icon at bounding box center [366, 59] width 11 height 11
